Goal: Information Seeking & Learning: Learn about a topic

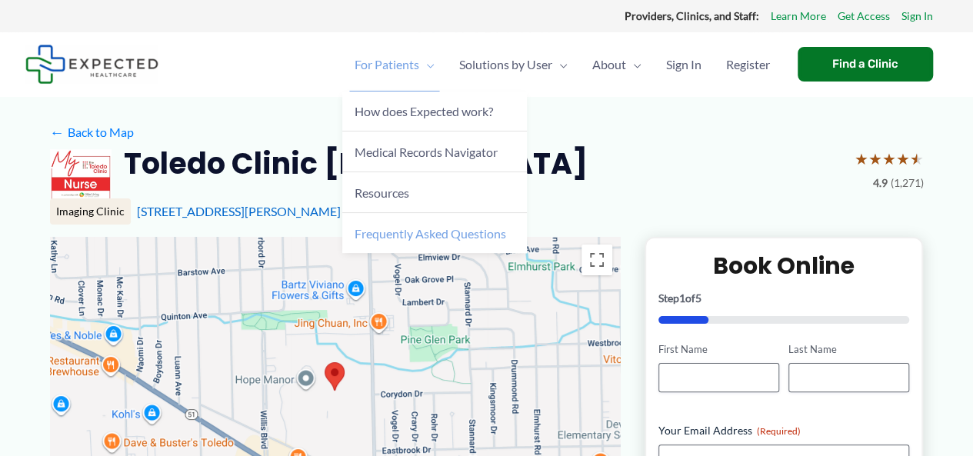
click at [397, 231] on span "Frequently Asked Questions" at bounding box center [429, 233] width 151 height 15
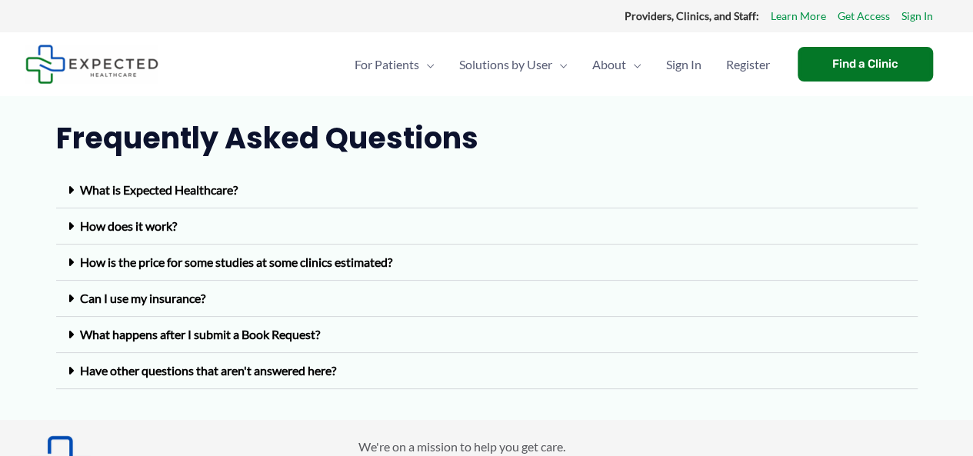
click at [117, 295] on link "Can I use my insurance?" at bounding box center [142, 298] width 125 height 15
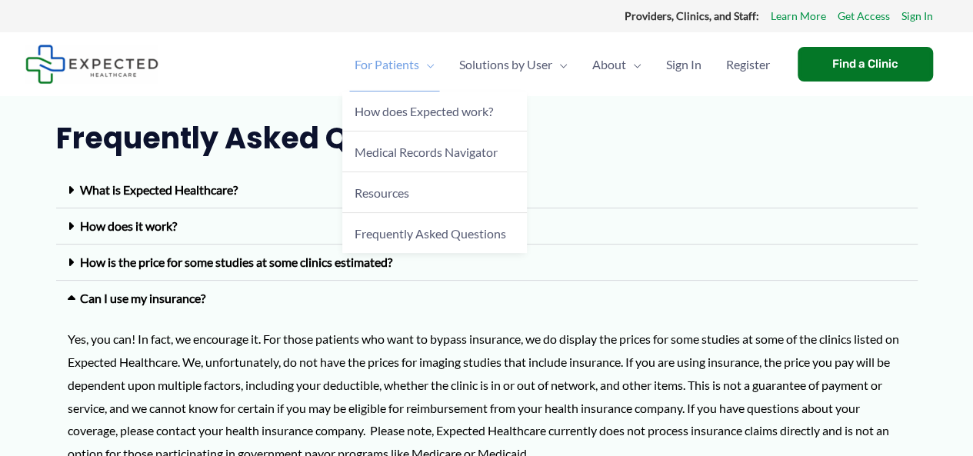
click at [376, 62] on span "For Patients" at bounding box center [386, 65] width 65 height 54
